Goal: Transaction & Acquisition: Book appointment/travel/reservation

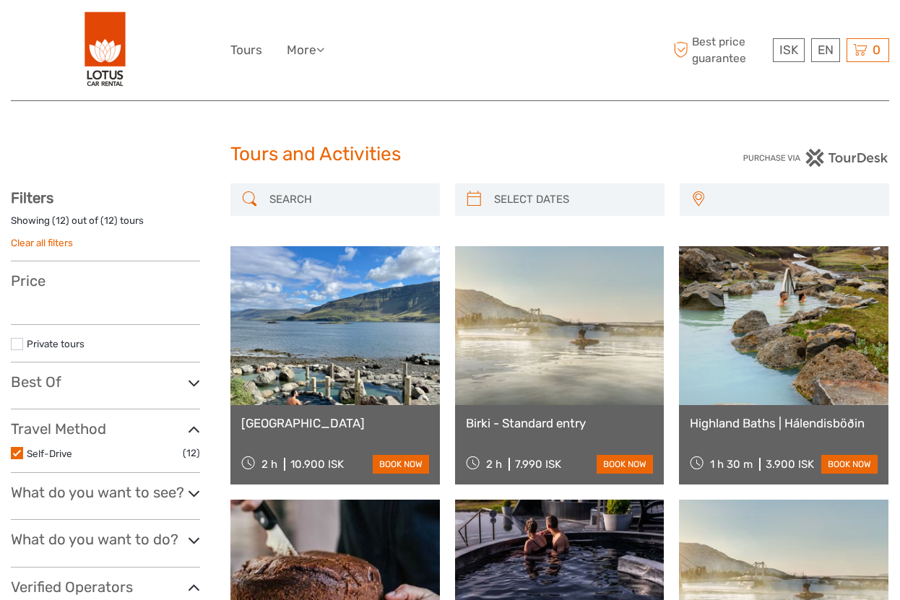
select select
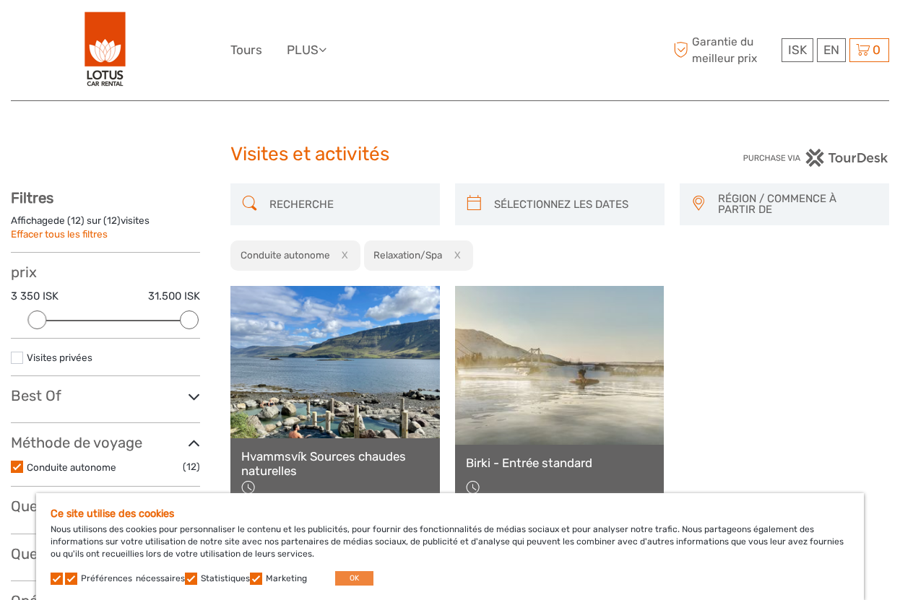
click at [335, 585] on button "OK" at bounding box center [354, 578] width 38 height 14
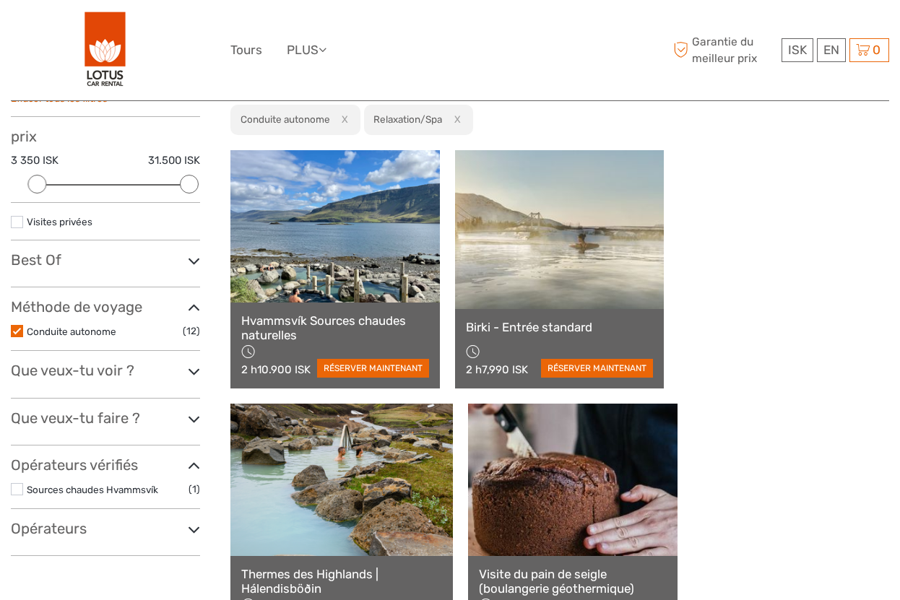
scroll to position [134, 0]
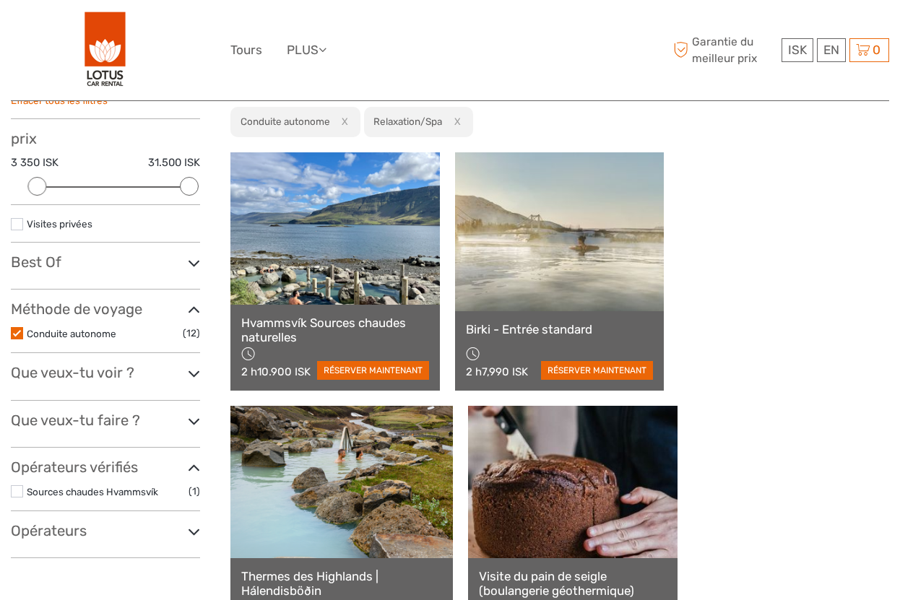
click at [305, 329] on link "Hvammsvík Sources chaudes naturelles" at bounding box center [335, 330] width 188 height 30
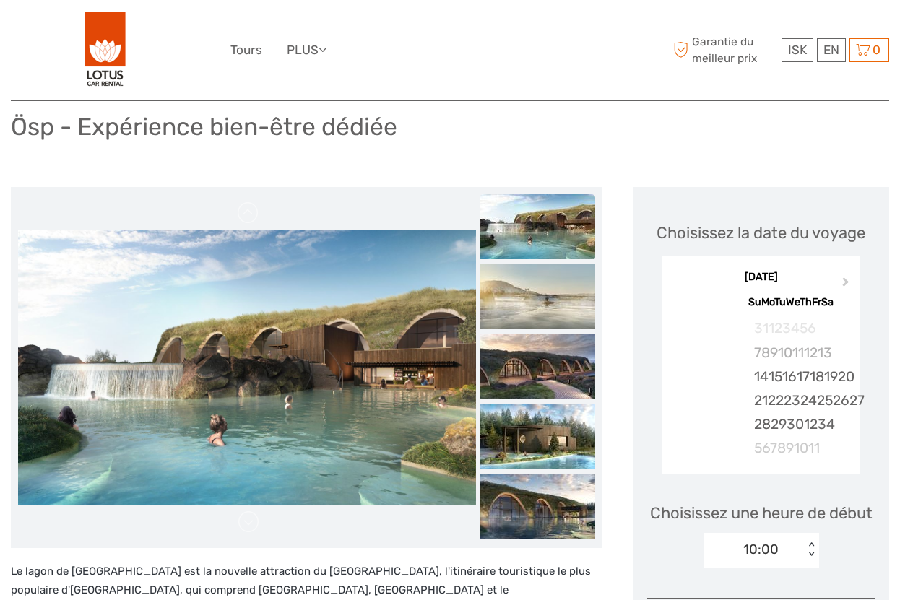
scroll to position [96, 0]
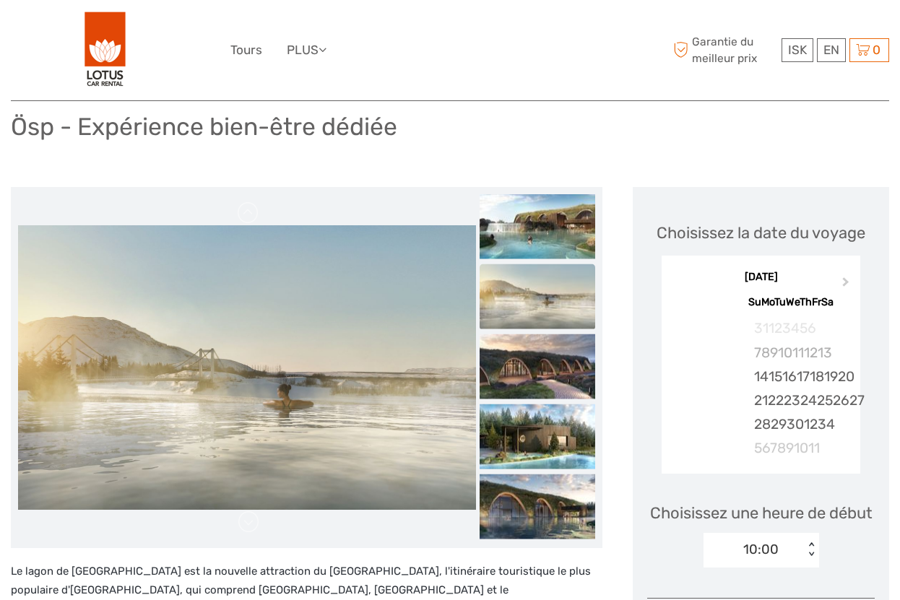
click at [548, 295] on img at bounding box center [537, 296] width 116 height 65
click at [532, 363] on img at bounding box center [537, 366] width 116 height 65
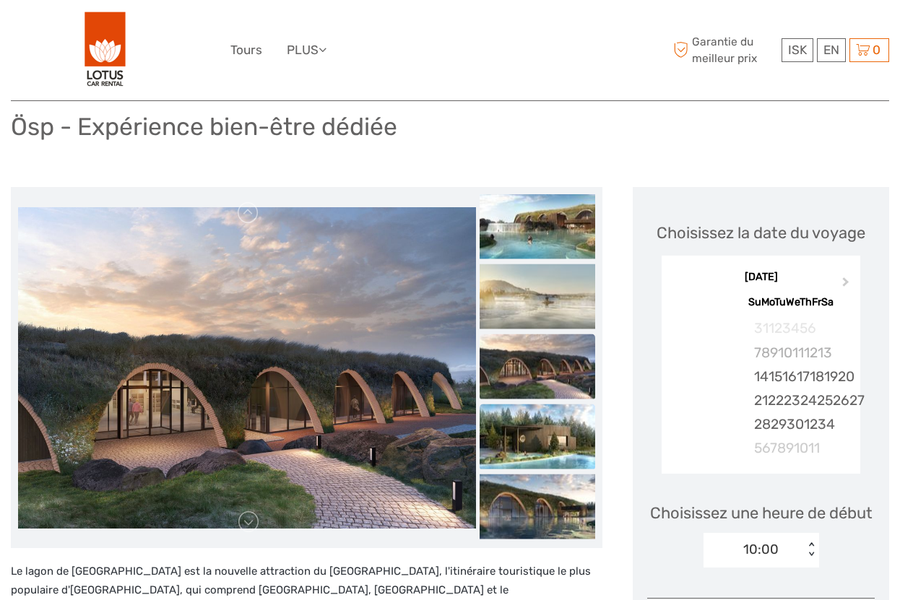
click at [537, 443] on img at bounding box center [537, 436] width 116 height 65
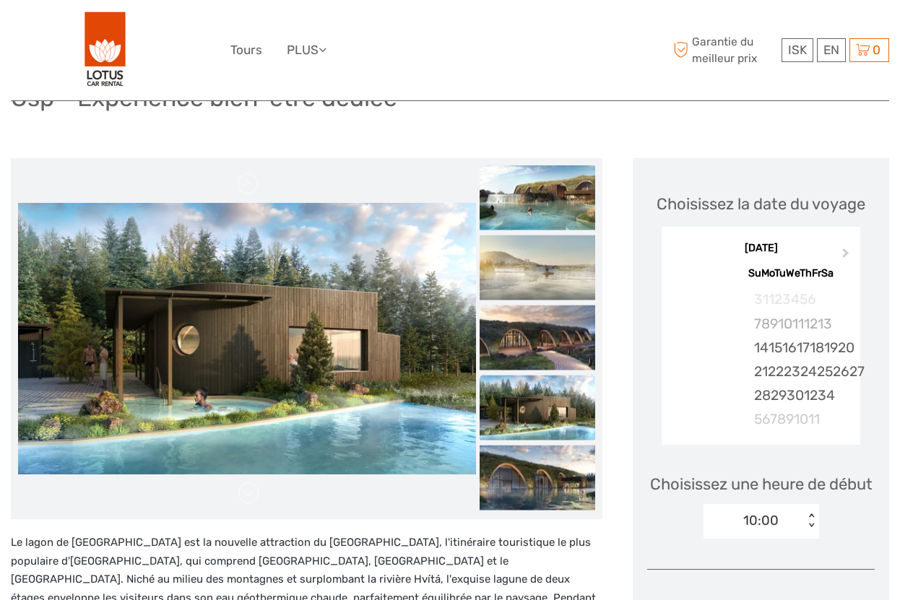
scroll to position [127, 0]
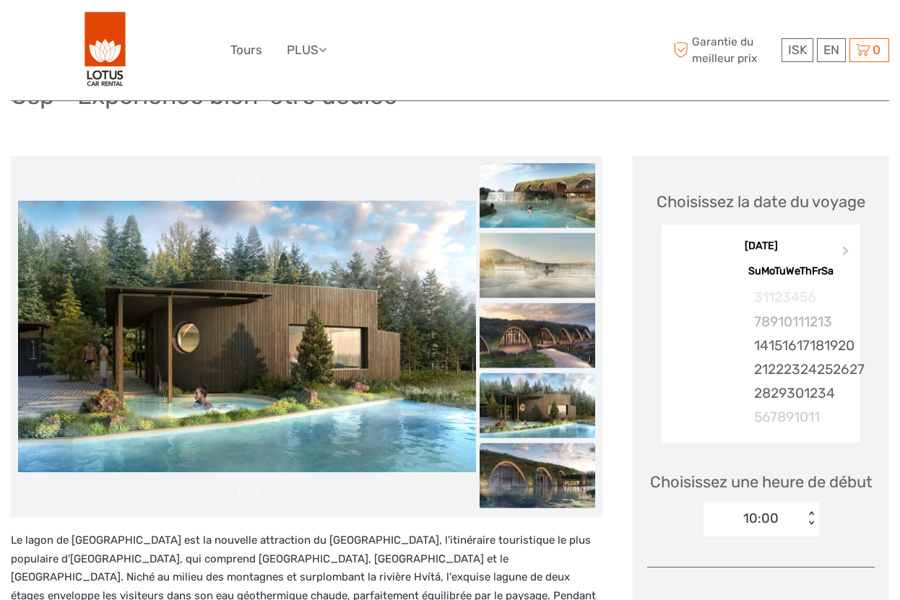
click at [538, 475] on img at bounding box center [537, 475] width 116 height 65
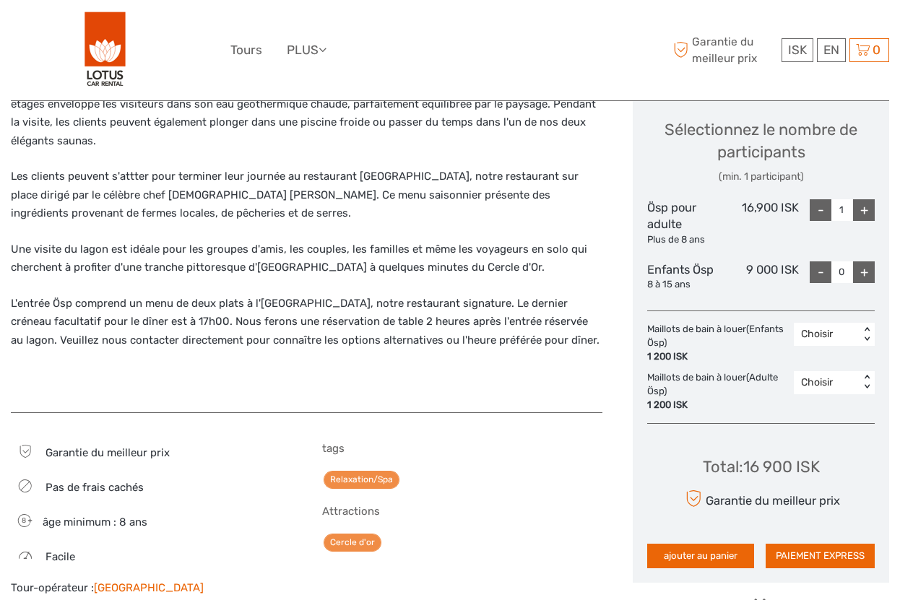
scroll to position [622, 0]
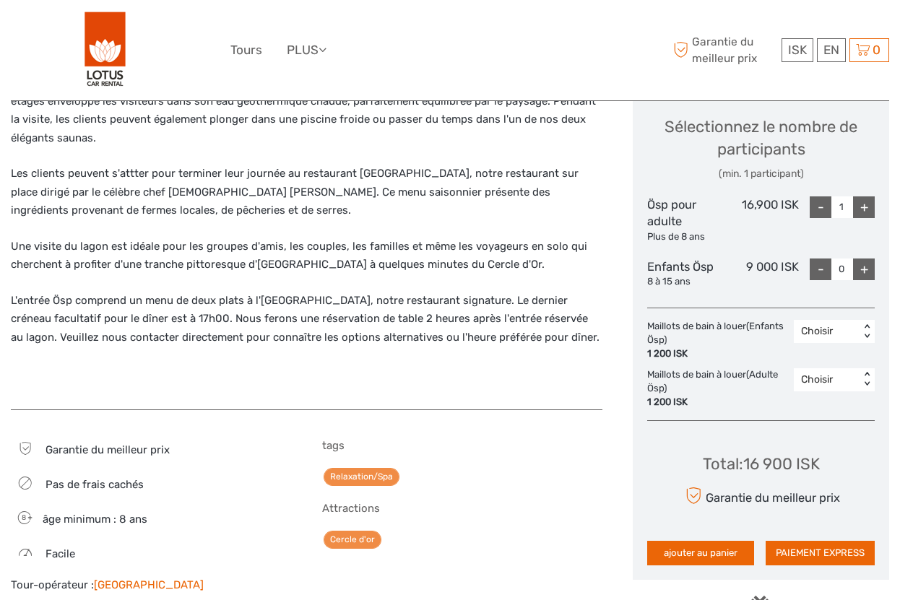
click at [868, 204] on div "+" at bounding box center [864, 207] width 22 height 22
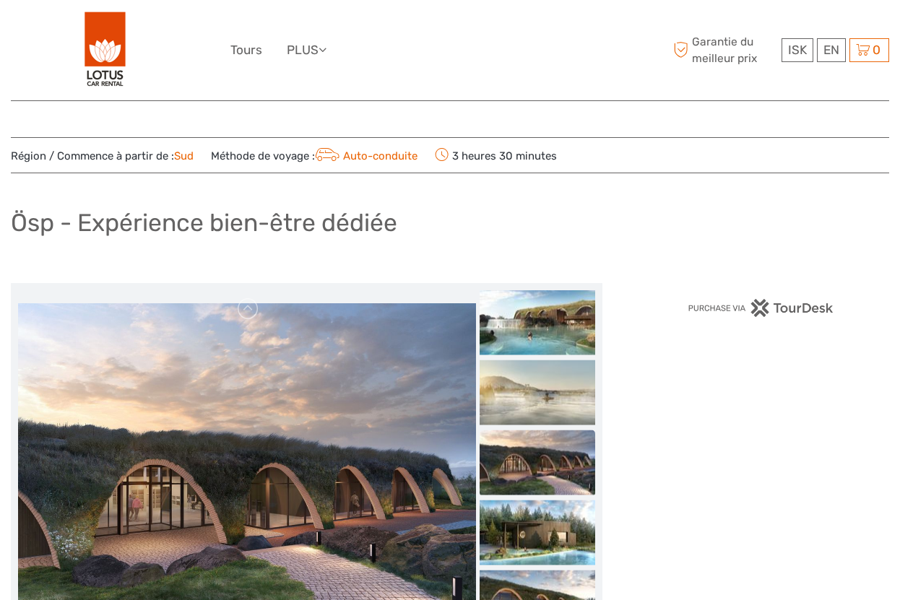
scroll to position [0, 0]
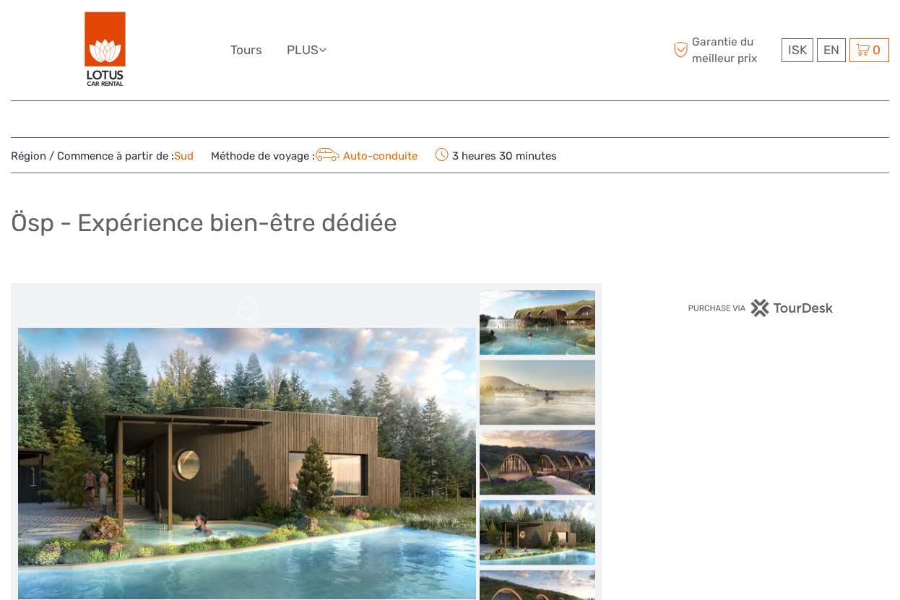
click at [791, 305] on img at bounding box center [760, 308] width 147 height 18
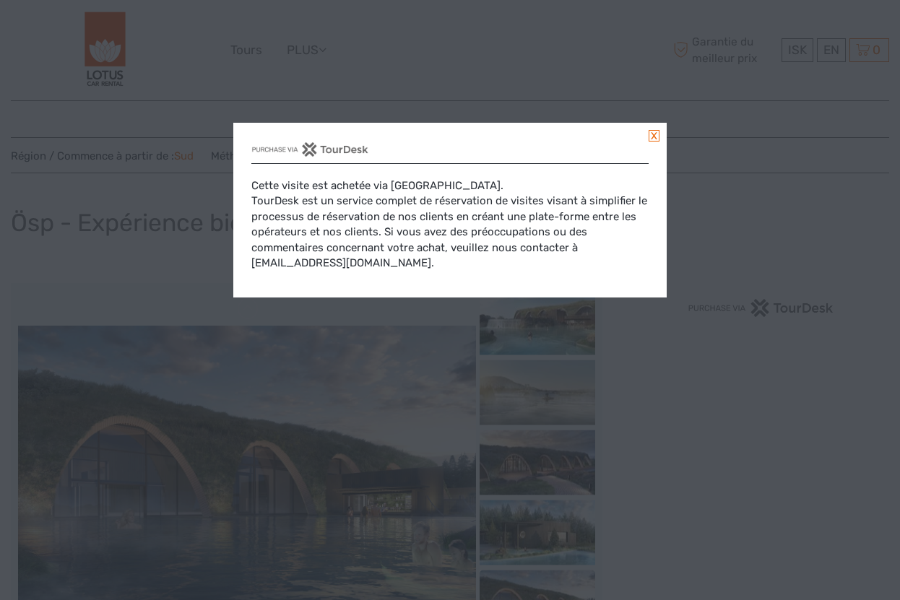
click at [651, 139] on link at bounding box center [653, 136] width 11 height 12
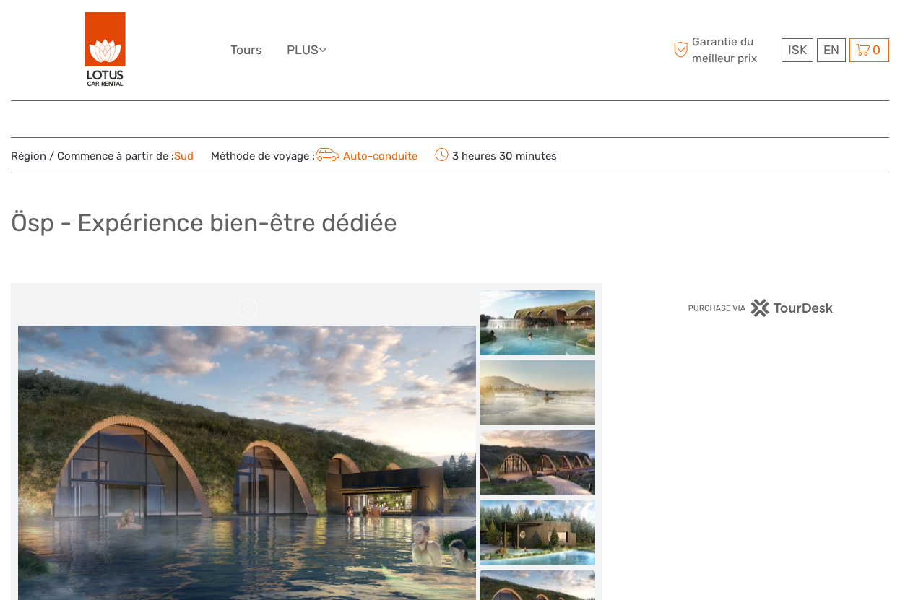
click at [718, 313] on img at bounding box center [760, 308] width 147 height 18
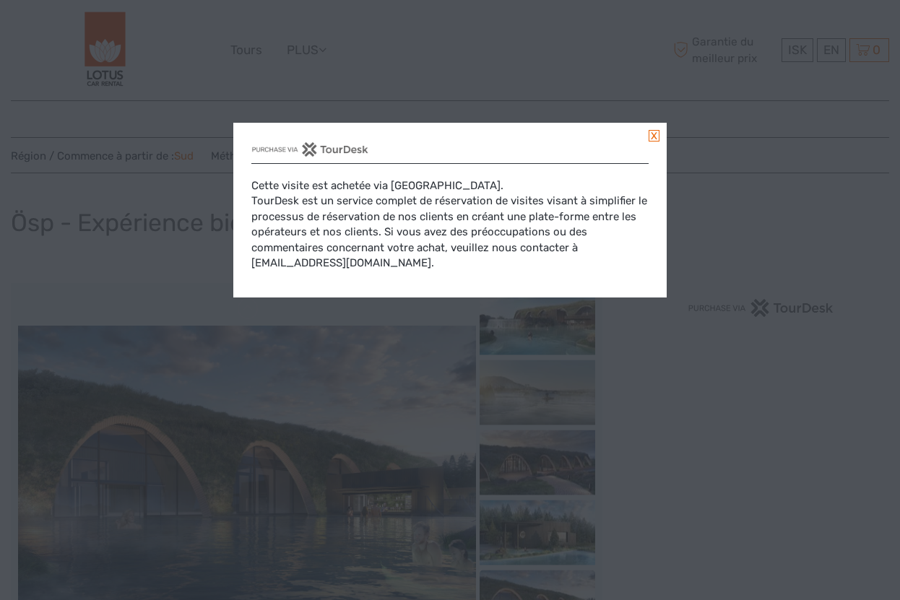
click at [655, 134] on link at bounding box center [653, 136] width 11 height 12
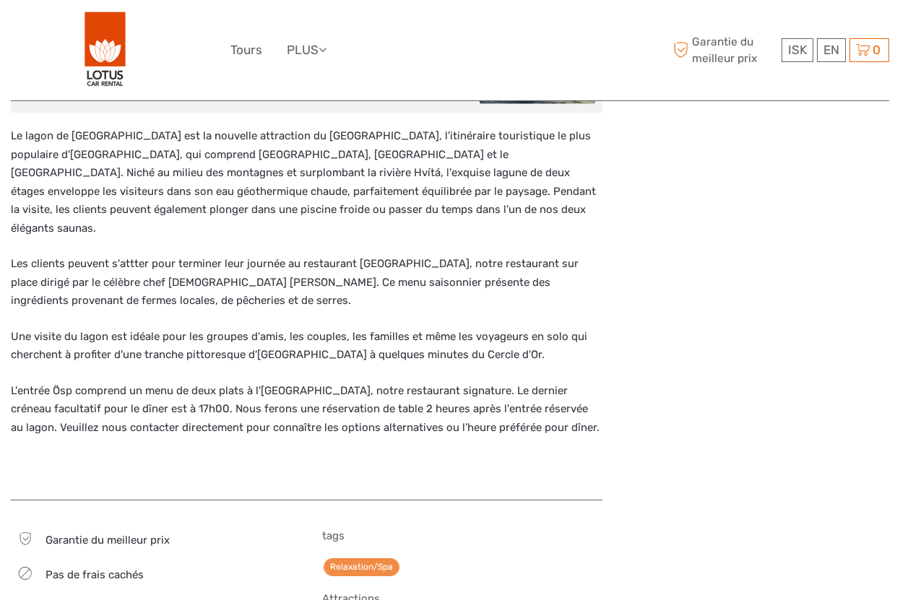
click at [716, 386] on div at bounding box center [760, 504] width 256 height 1505
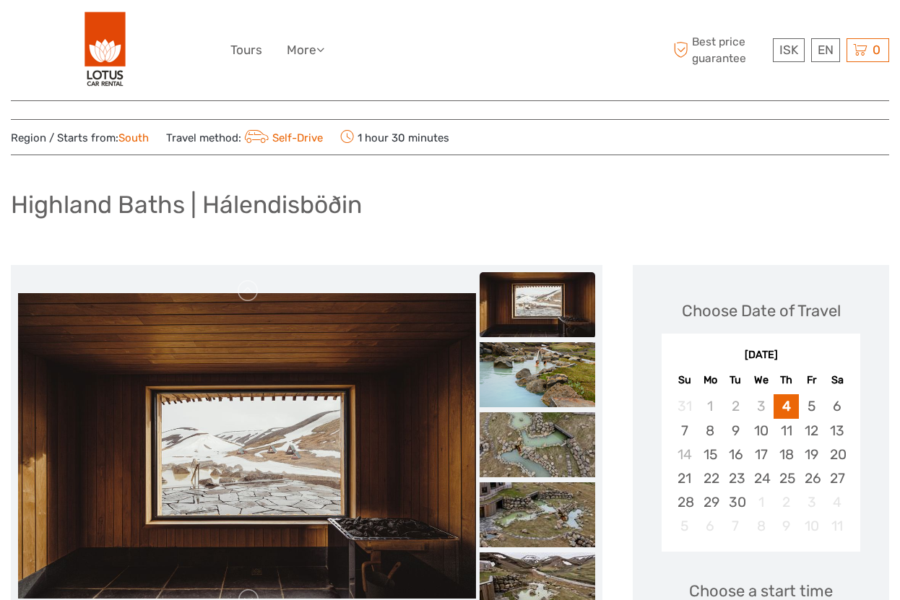
scroll to position [20, 0]
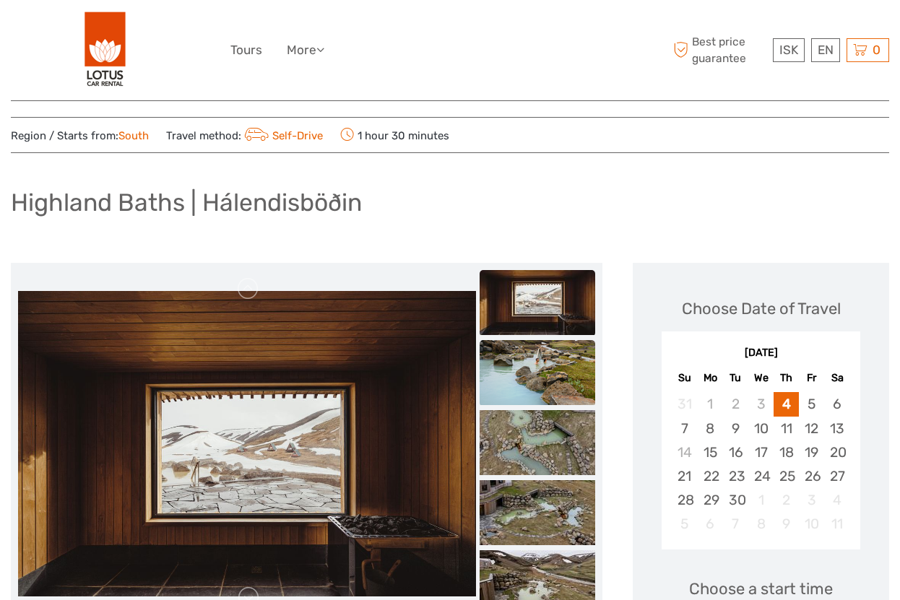
click at [536, 391] on img at bounding box center [537, 372] width 116 height 65
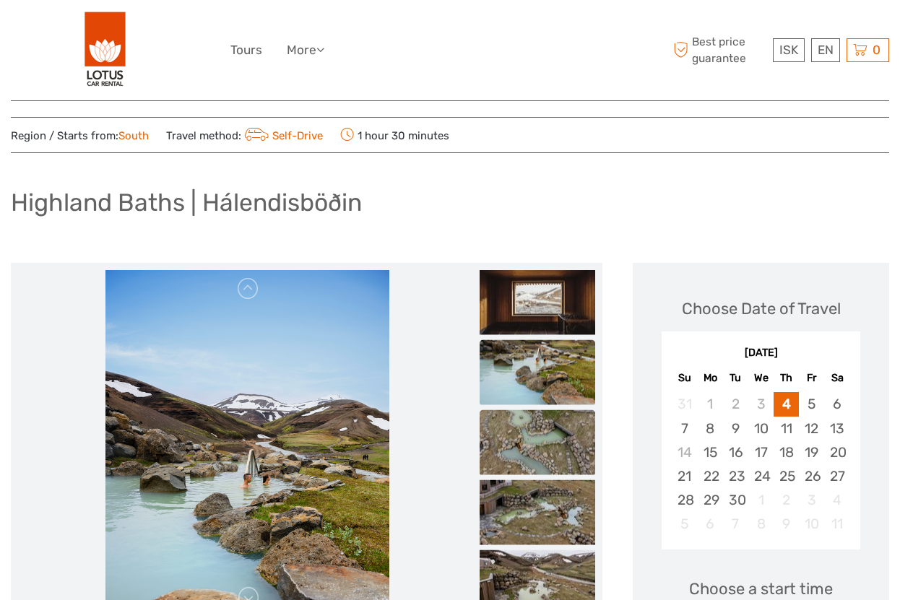
click at [540, 441] on img at bounding box center [537, 442] width 116 height 65
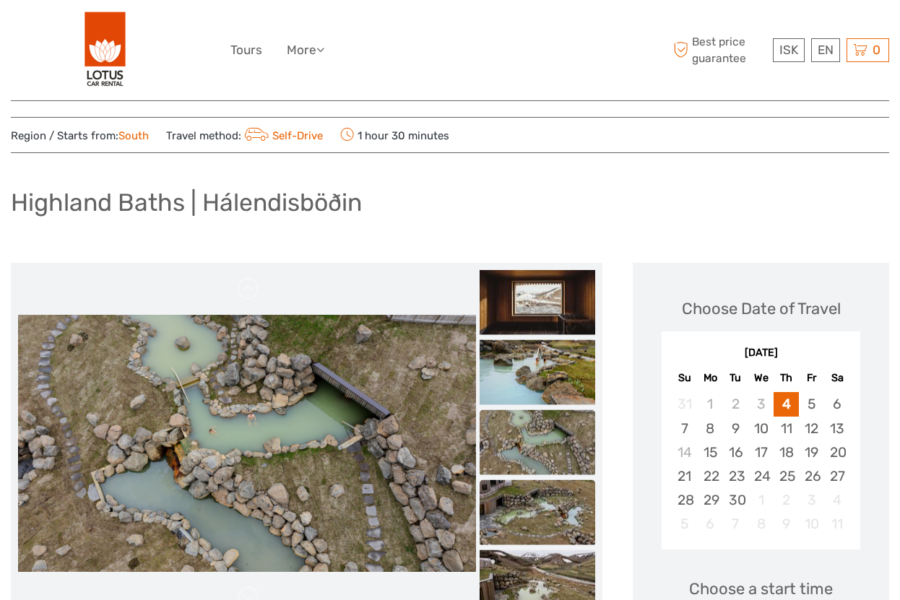
click at [545, 506] on img at bounding box center [537, 512] width 116 height 65
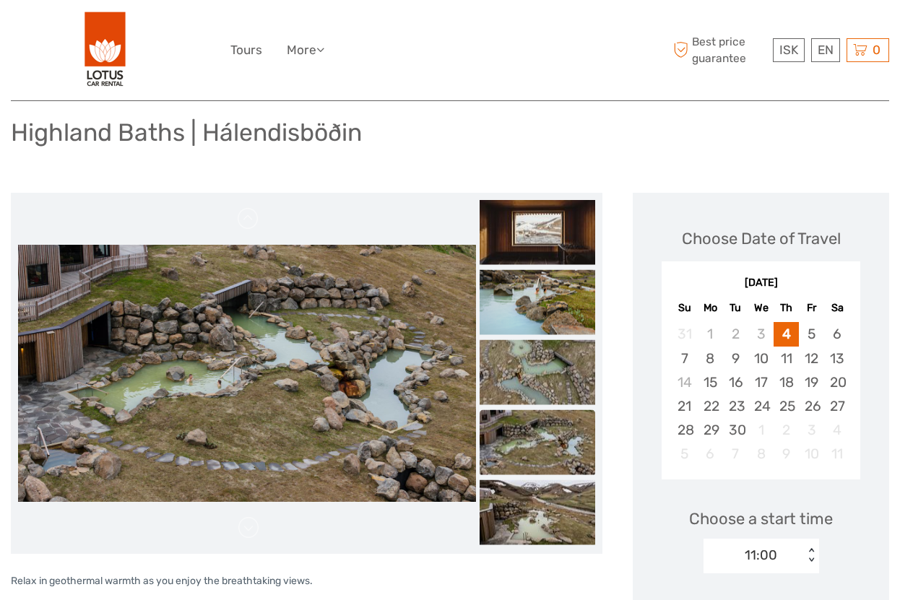
scroll to position [95, 0]
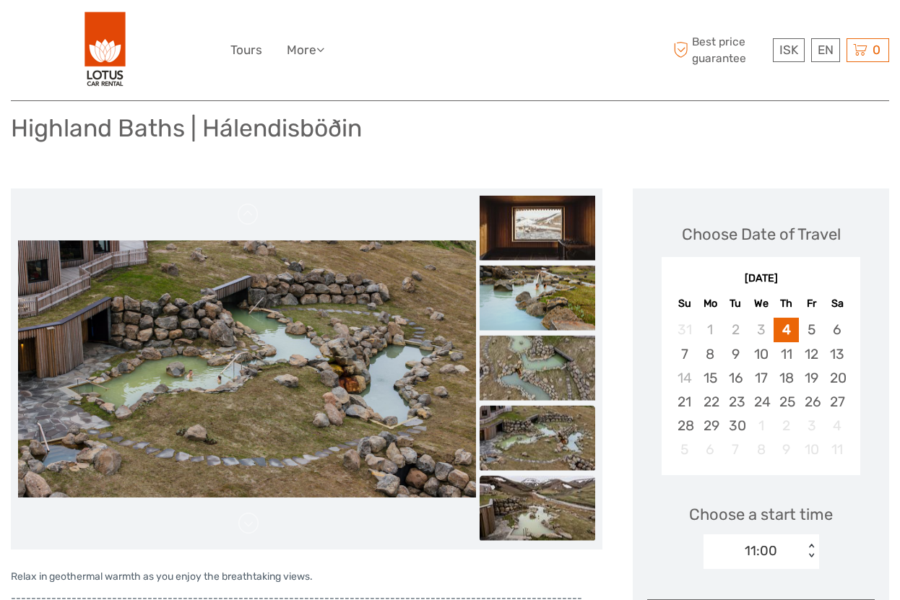
click at [544, 510] on img at bounding box center [537, 508] width 116 height 65
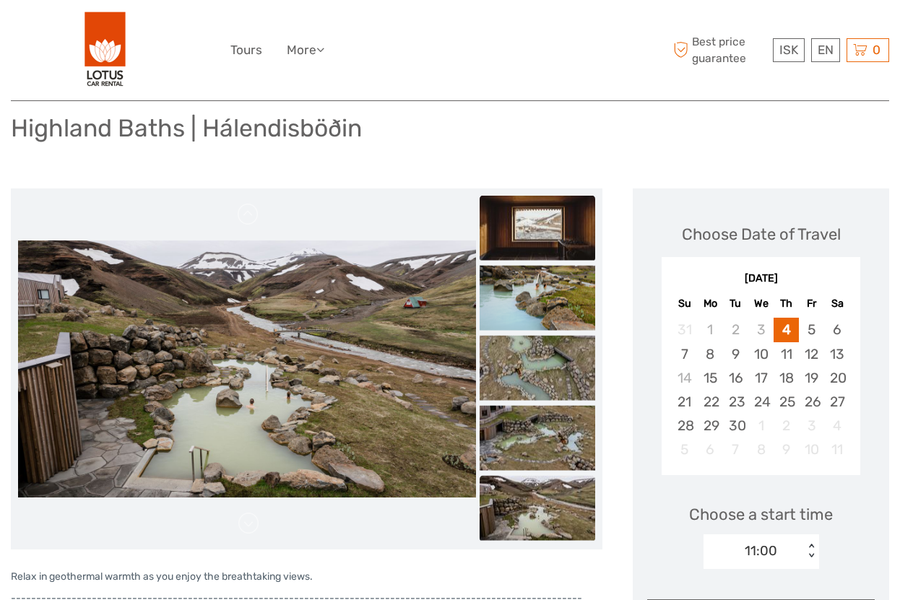
click at [536, 241] on img at bounding box center [537, 228] width 116 height 65
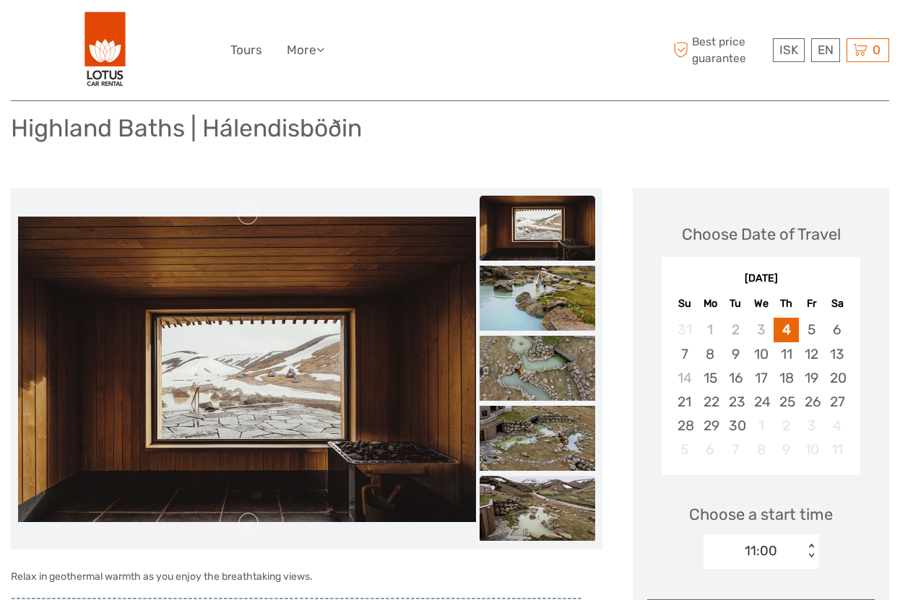
click at [538, 505] on img at bounding box center [537, 508] width 116 height 65
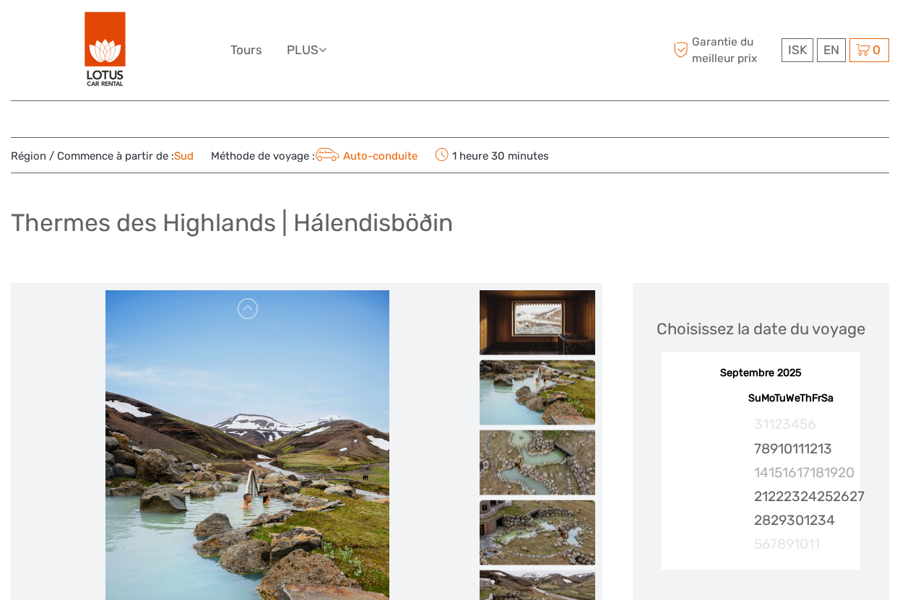
scroll to position [0, 0]
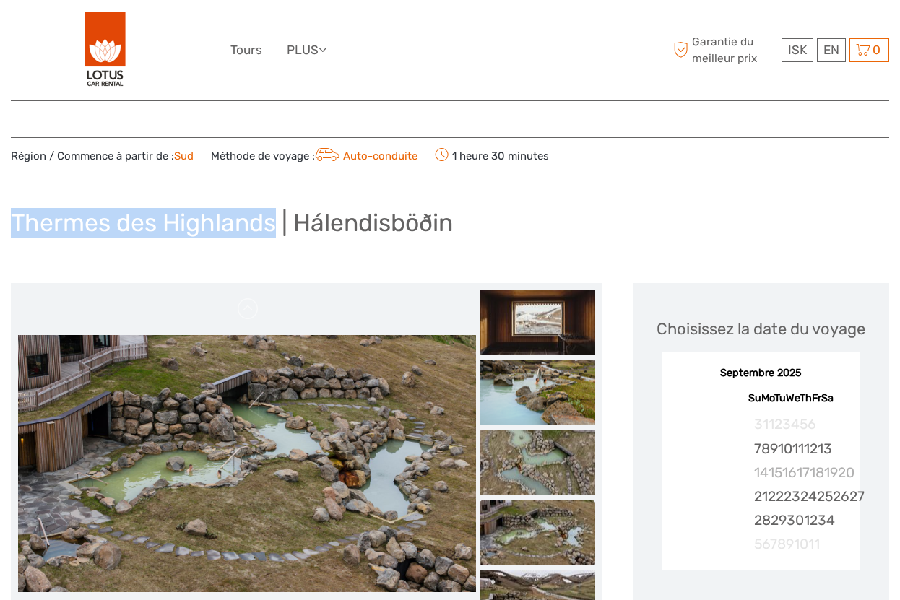
drag, startPoint x: 273, startPoint y: 218, endPoint x: 6, endPoint y: 225, distance: 266.5
click at [60, 222] on h1 "Thermes des Highlands | Hálendisböðin" at bounding box center [232, 223] width 442 height 30
drag, startPoint x: 9, startPoint y: 217, endPoint x: 451, endPoint y: 219, distance: 441.8
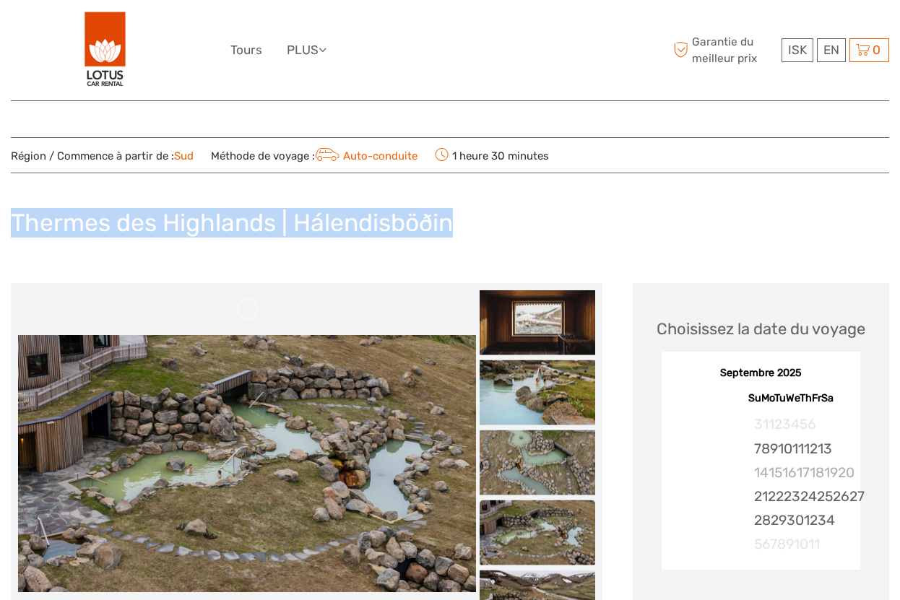
copy h1 "Thermes des Highlands | Hálendisböðin"
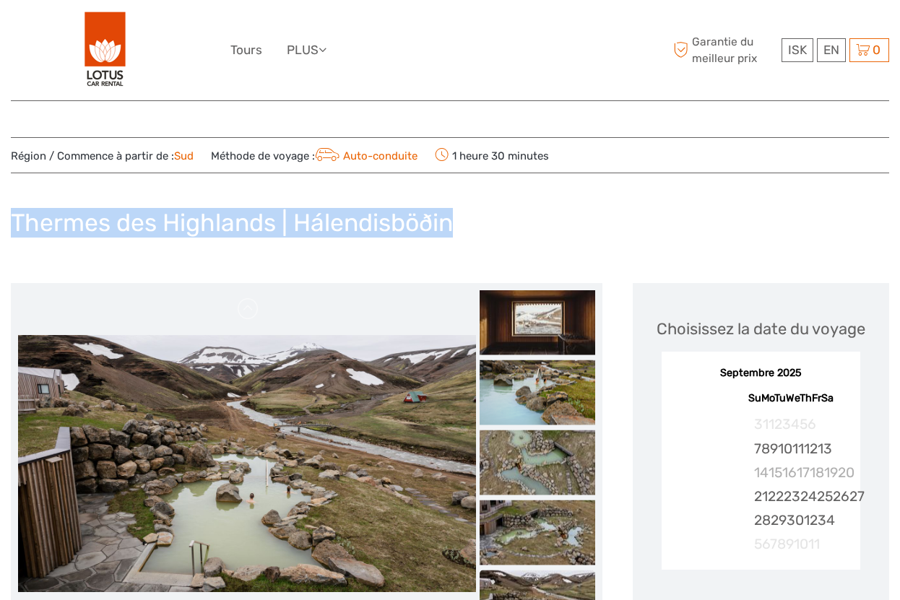
click at [486, 232] on div "Thermes des Highlands | Hálendisböðin" at bounding box center [450, 228] width 878 height 53
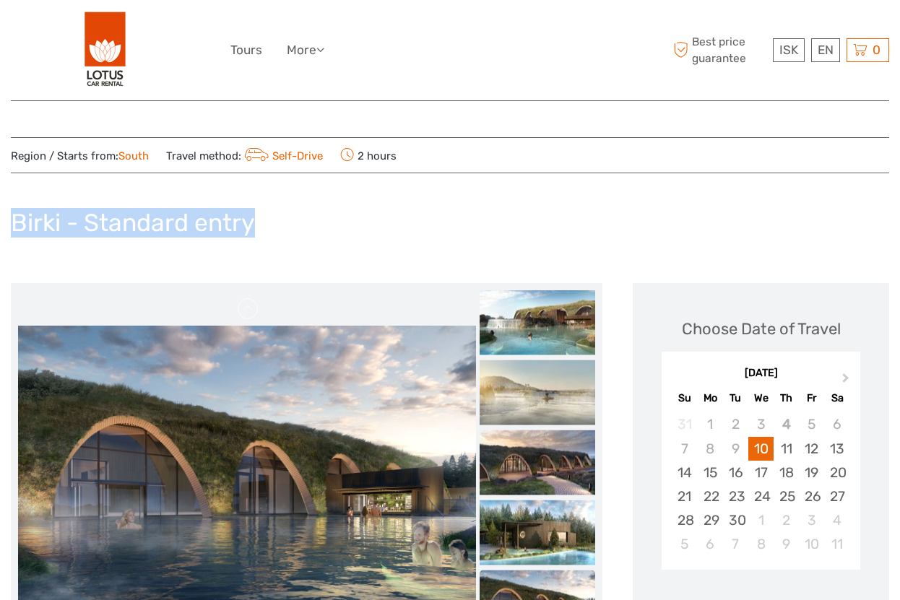
drag, startPoint x: 11, startPoint y: 225, endPoint x: 256, endPoint y: 229, distance: 244.8
click at [256, 229] on div "Birki - Standard entry" at bounding box center [450, 228] width 878 height 53
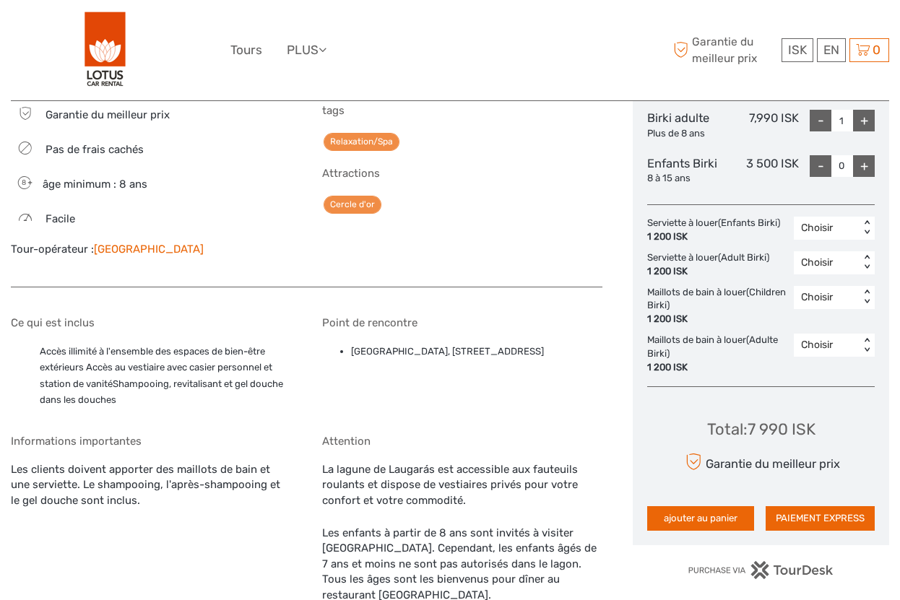
scroll to position [813, 0]
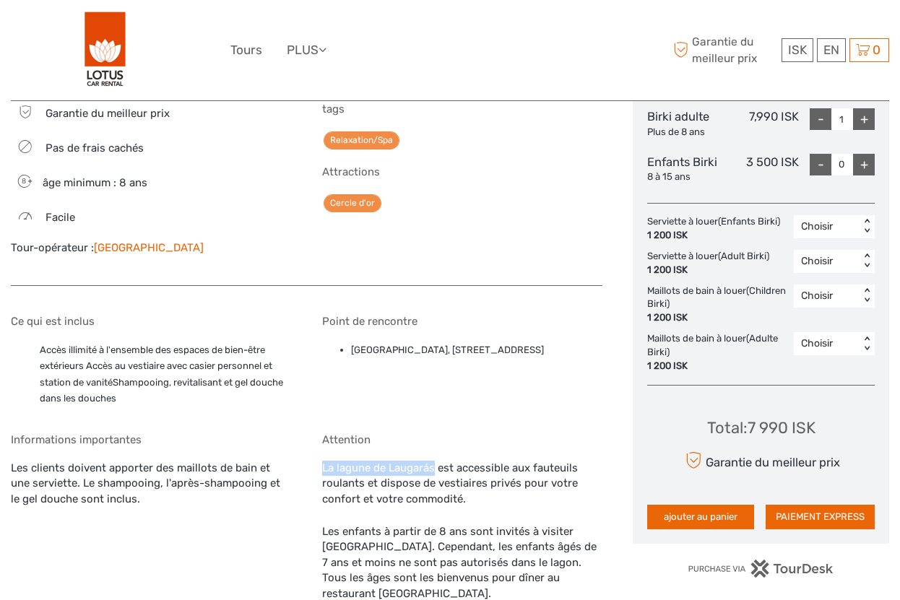
drag, startPoint x: 435, startPoint y: 430, endPoint x: 321, endPoint y: 431, distance: 114.8
click at [321, 431] on div "Ce qui est inclus Accès illimité à l'ensemble des espaces de bien-être extérieu…" at bounding box center [306, 467] width 591 height 334
copy div "La lagune de Laugarás"
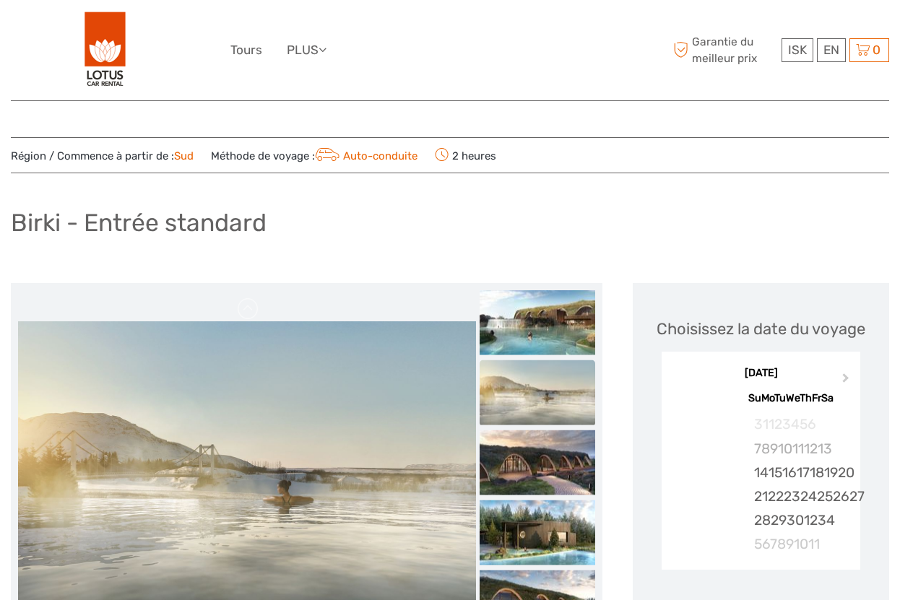
scroll to position [0, 0]
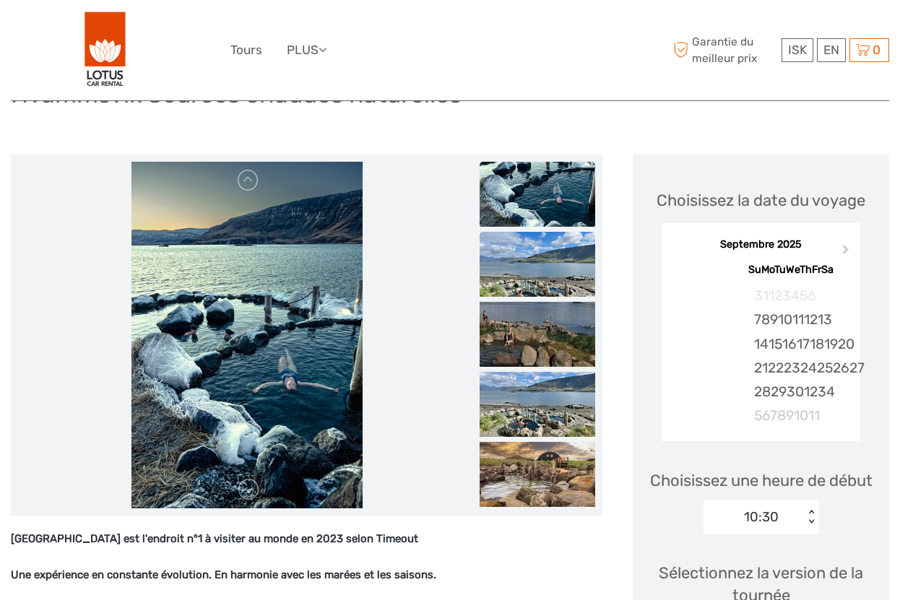
click at [554, 284] on img at bounding box center [537, 264] width 116 height 65
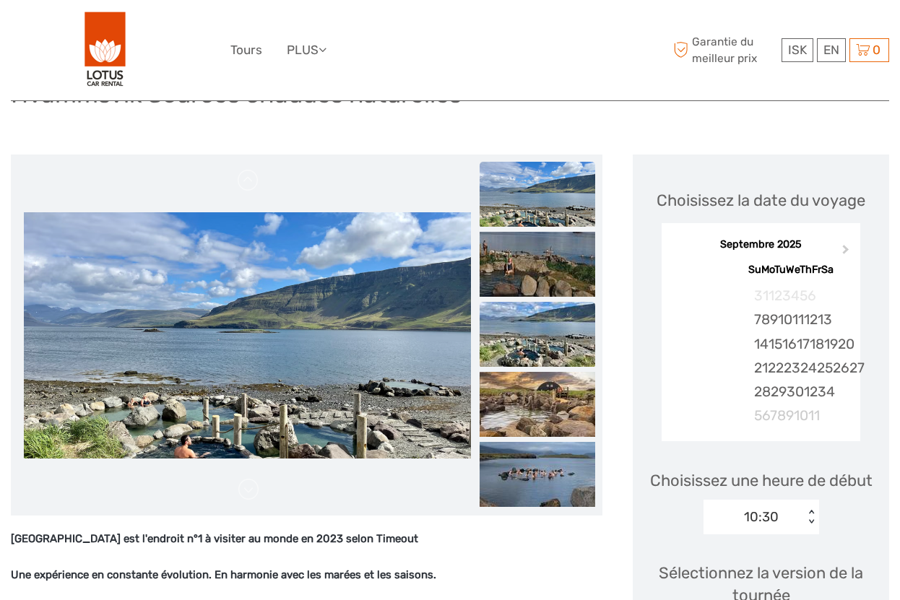
click at [549, 323] on img at bounding box center [537, 334] width 116 height 65
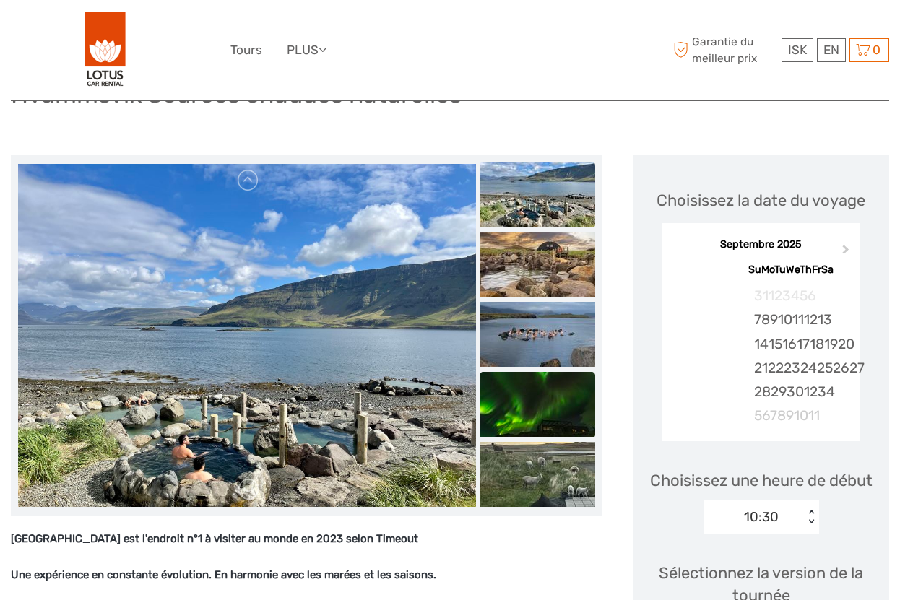
click at [548, 393] on img at bounding box center [537, 404] width 116 height 65
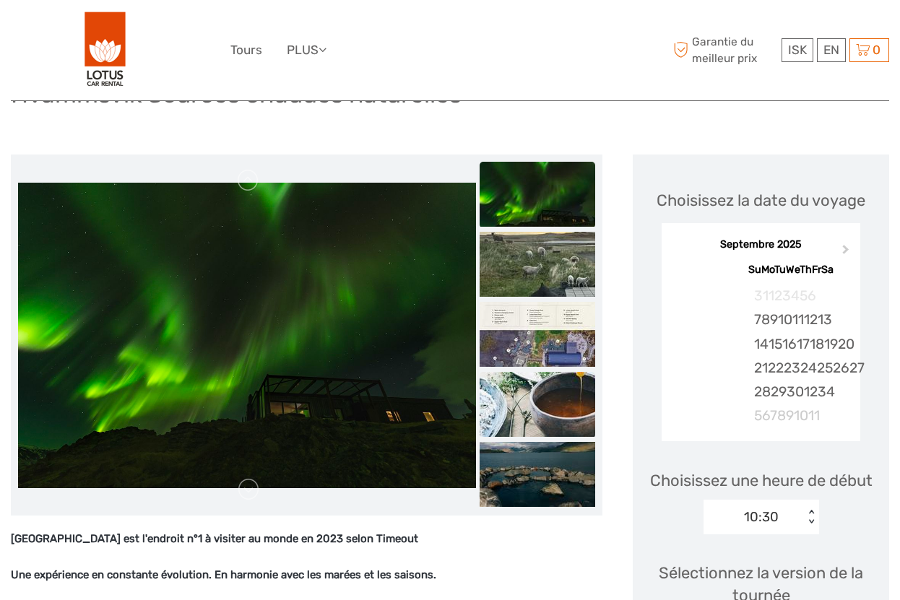
click at [546, 412] on img at bounding box center [537, 404] width 116 height 65
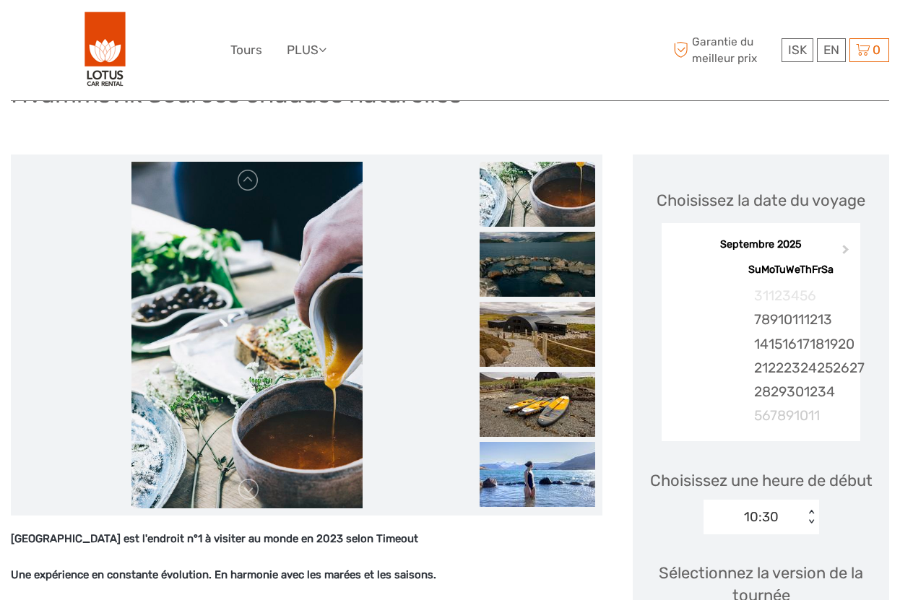
click at [546, 412] on img at bounding box center [537, 404] width 116 height 65
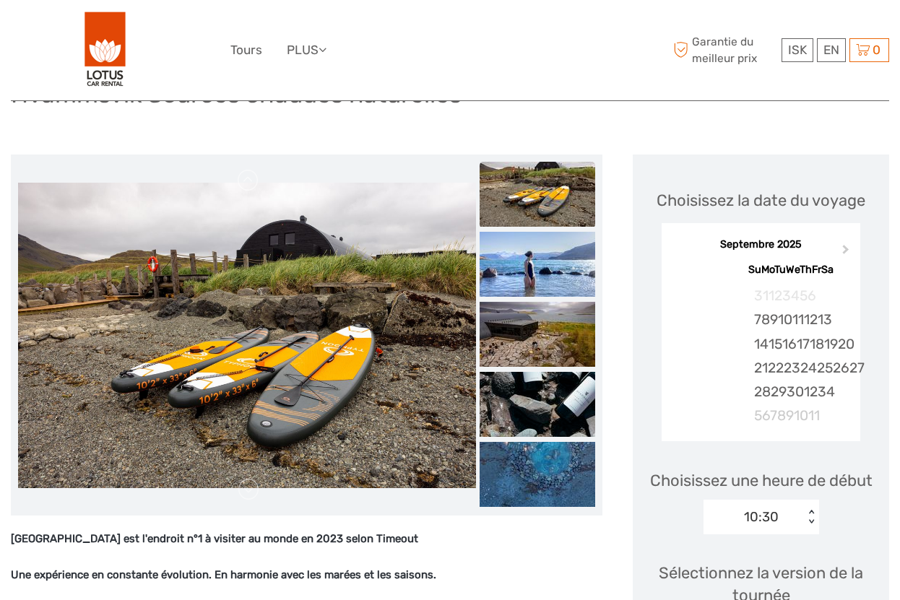
click at [546, 412] on img at bounding box center [537, 404] width 116 height 65
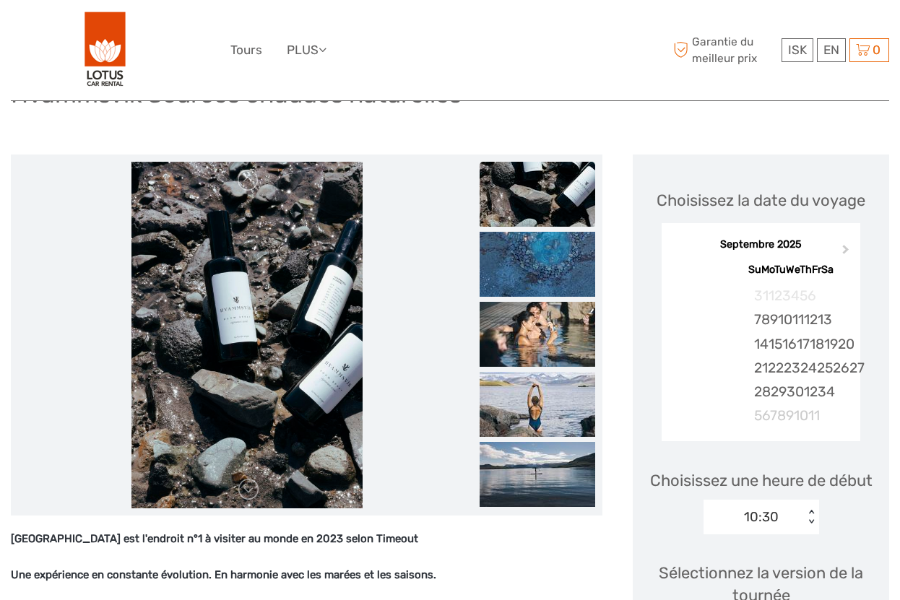
click at [546, 412] on img at bounding box center [537, 404] width 116 height 65
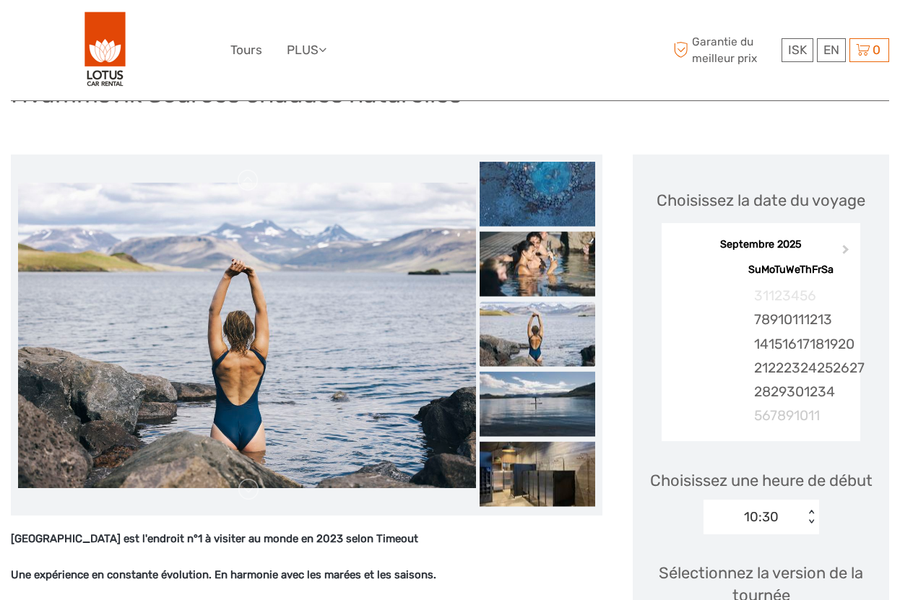
click at [546, 412] on img at bounding box center [537, 404] width 116 height 65
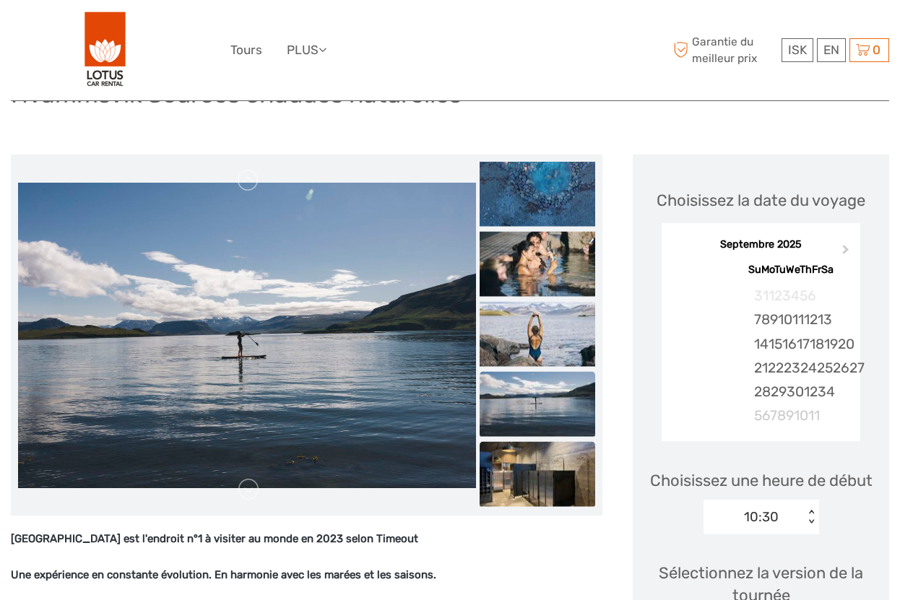
click at [542, 458] on img at bounding box center [537, 474] width 116 height 65
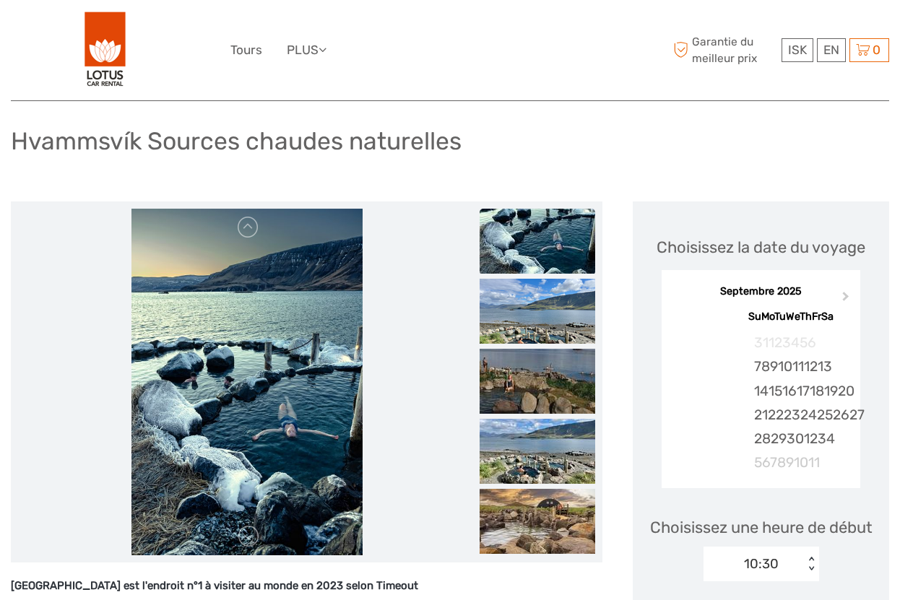
scroll to position [97, 0]
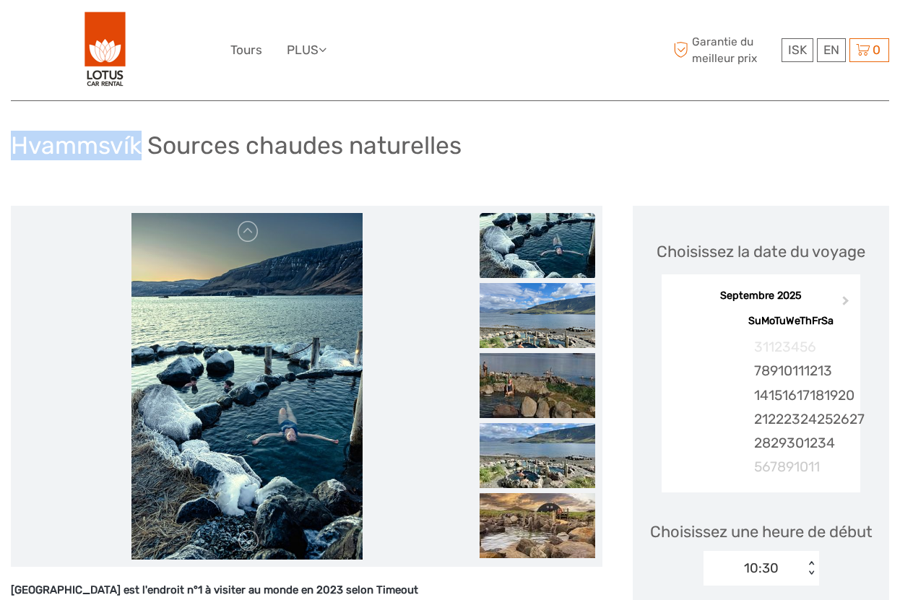
drag, startPoint x: 12, startPoint y: 144, endPoint x: 138, endPoint y: 153, distance: 126.0
click at [138, 153] on h1 "Hvammsvík Sources chaudes naturelles" at bounding box center [236, 146] width 450 height 30
copy h1 "Hvammsvík"
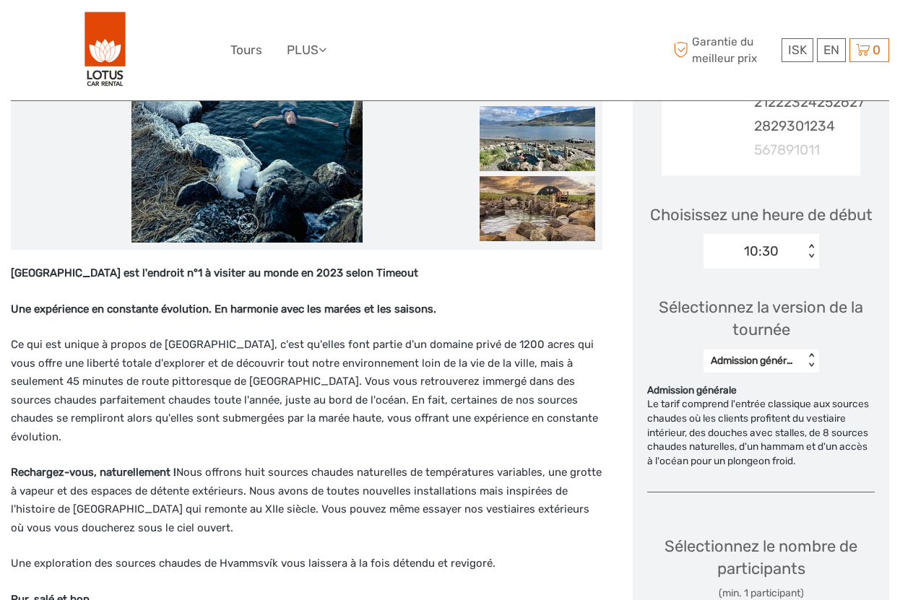
scroll to position [417, 0]
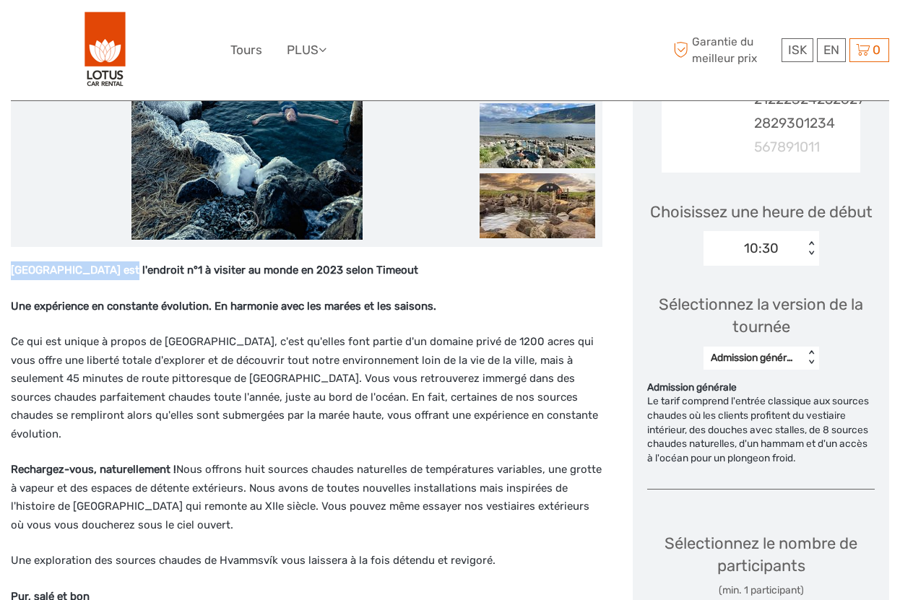
drag, startPoint x: 10, startPoint y: 270, endPoint x: 144, endPoint y: 272, distance: 134.3
copy strong "Hvammsvík Hot Springs"
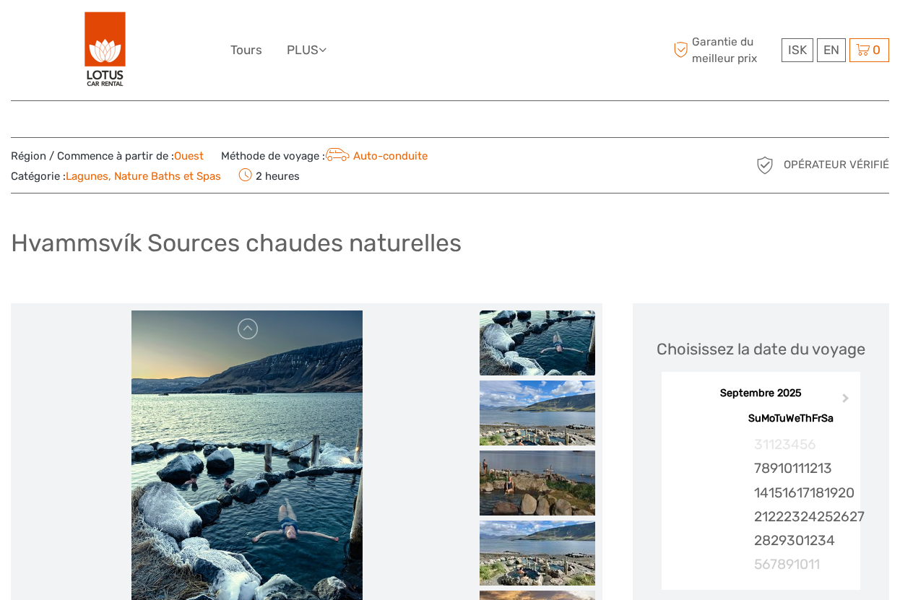
scroll to position [0, 0]
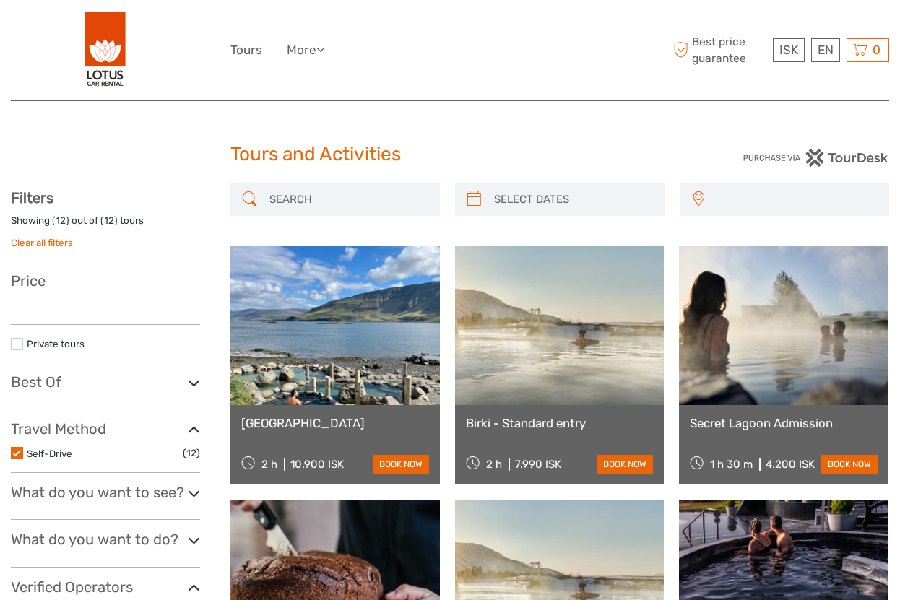
select select
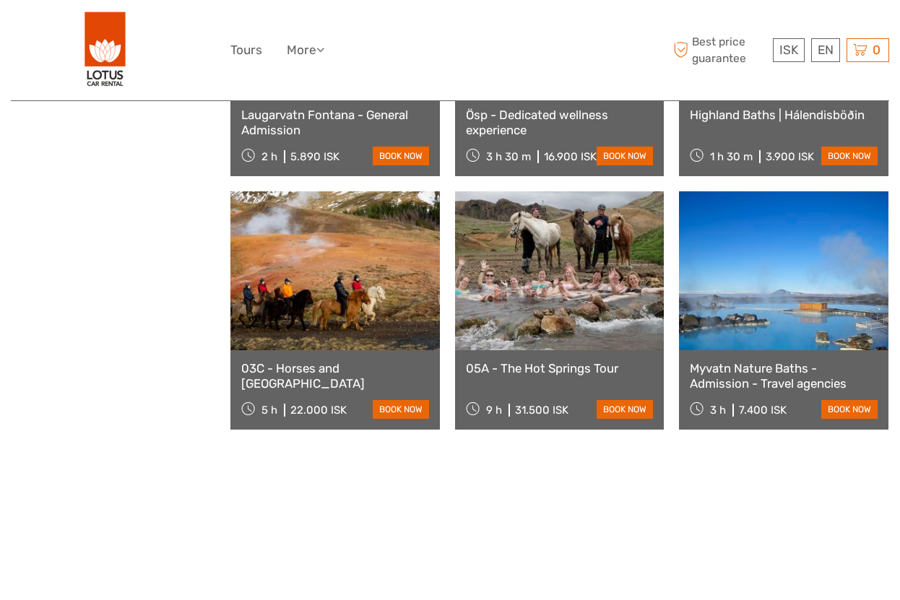
scroll to position [848, 0]
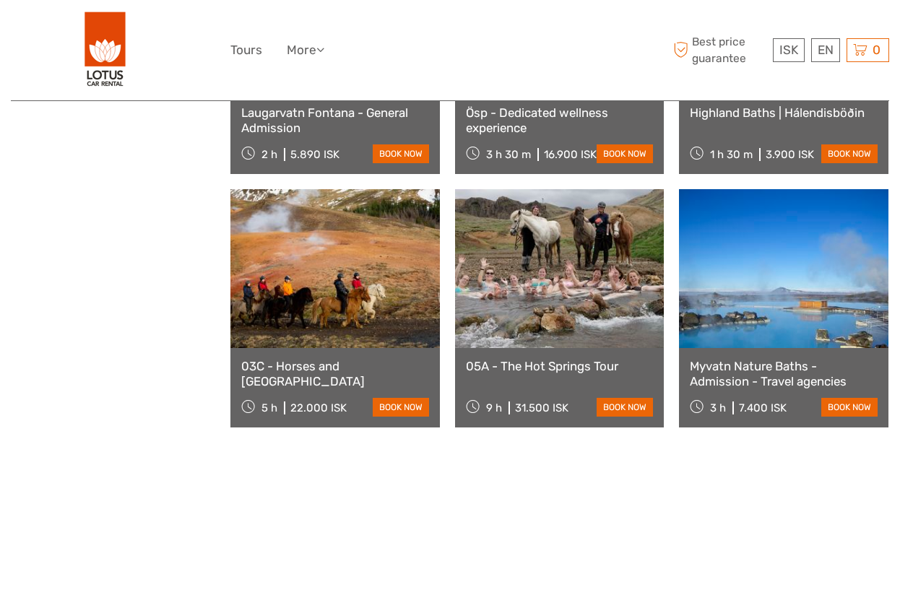
click at [745, 322] on link at bounding box center [783, 268] width 209 height 159
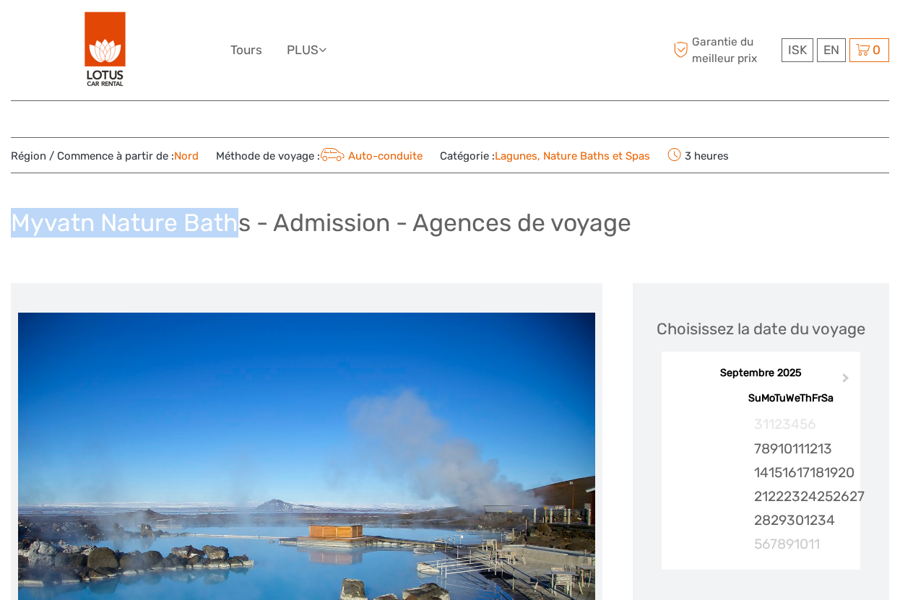
drag, startPoint x: 13, startPoint y: 213, endPoint x: 243, endPoint y: 217, distance: 229.6
click at [243, 217] on h1 "Myvatn Nature Baths - Admission - Agences de voyage" at bounding box center [321, 223] width 620 height 30
drag, startPoint x: 251, startPoint y: 225, endPoint x: 2, endPoint y: 228, distance: 248.4
copy h1 "Myvatn Nature Baths"
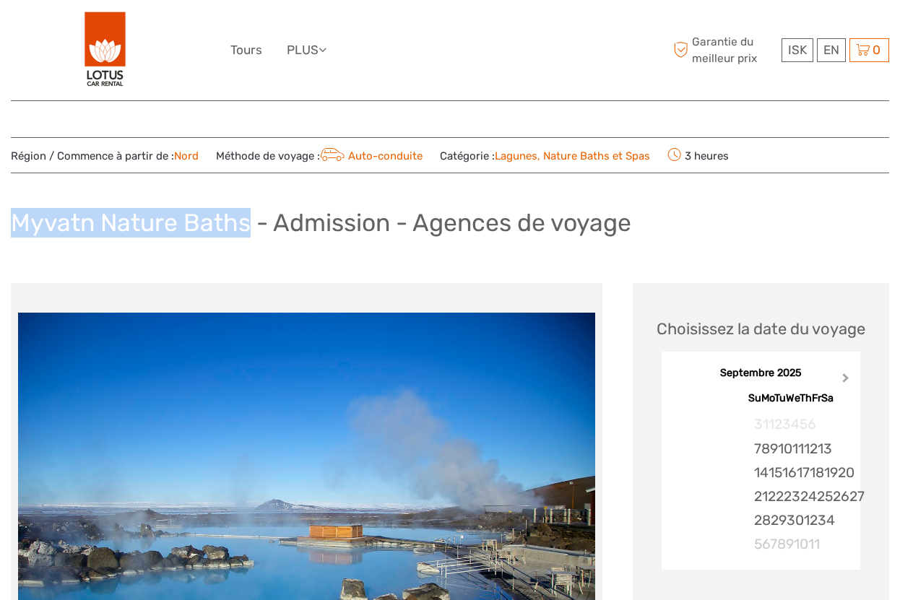
click at [850, 377] on button "Le mois prochain" at bounding box center [846, 381] width 23 height 23
